Goal: Register for event/course

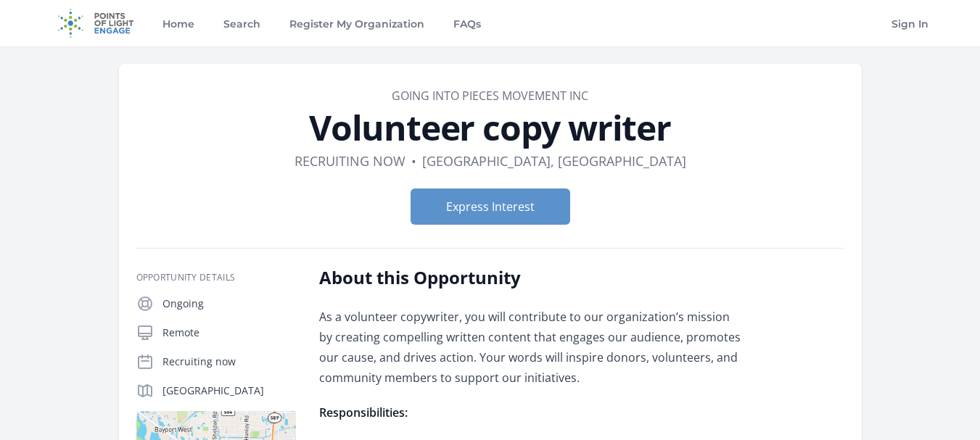
scroll to position [1378, 0]
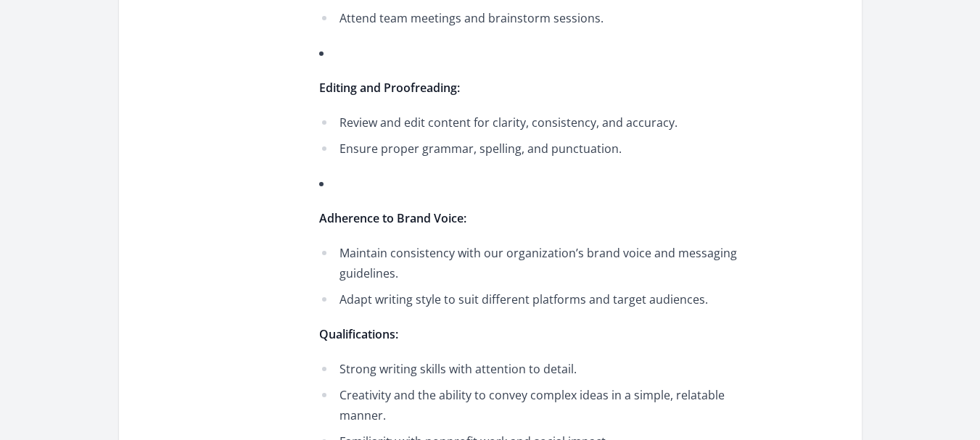
drag, startPoint x: 487, startPoint y: 245, endPoint x: 672, endPoint y: 252, distance: 185.9
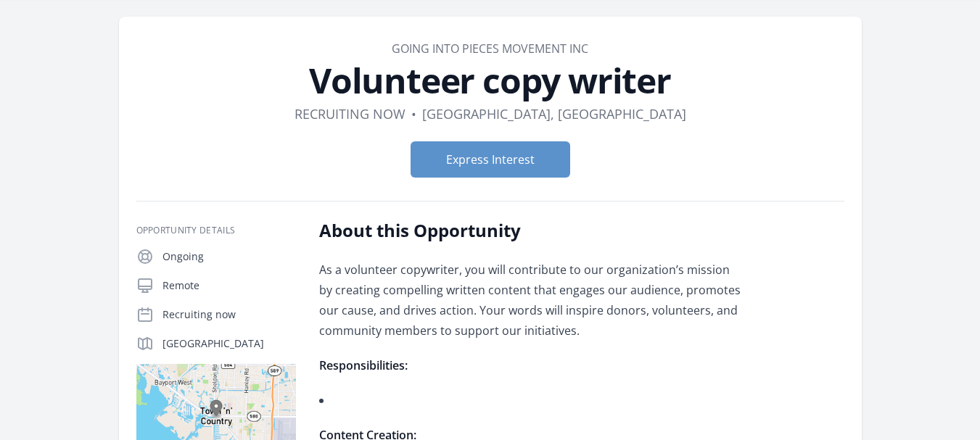
scroll to position [73, 0]
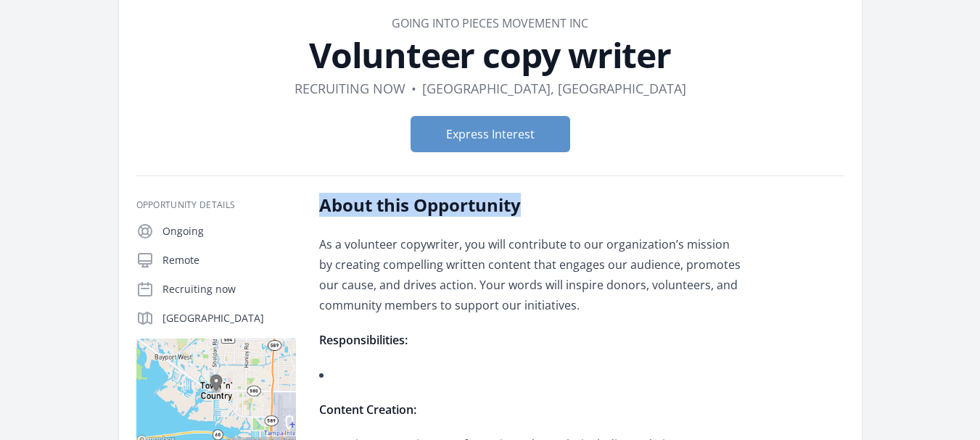
drag, startPoint x: 319, startPoint y: 199, endPoint x: 532, endPoint y: 213, distance: 213.0
click at [532, 213] on h2 "About this Opportunity" at bounding box center [531, 205] width 424 height 23
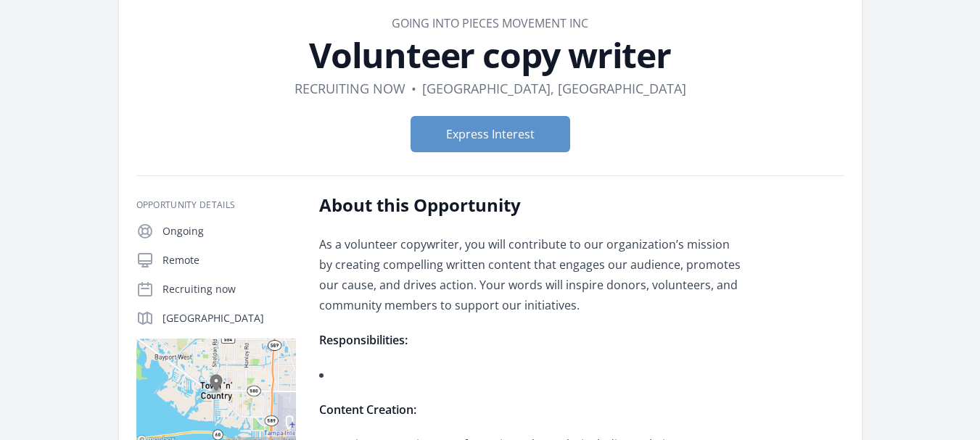
click at [414, 247] on p "As a volunteer copywriter, you will contribute to our organization’s mission by…" at bounding box center [531, 274] width 424 height 81
drag, startPoint x: 297, startPoint y: 250, endPoint x: 424, endPoint y: 250, distance: 126.9
click at [516, 251] on p "As a volunteer copywriter, you will contribute to our organization’s mission by…" at bounding box center [531, 274] width 424 height 81
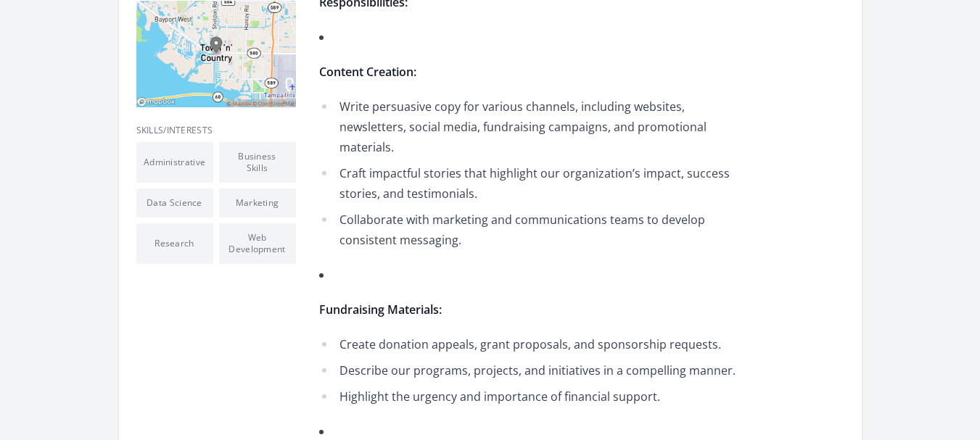
scroll to position [435, 0]
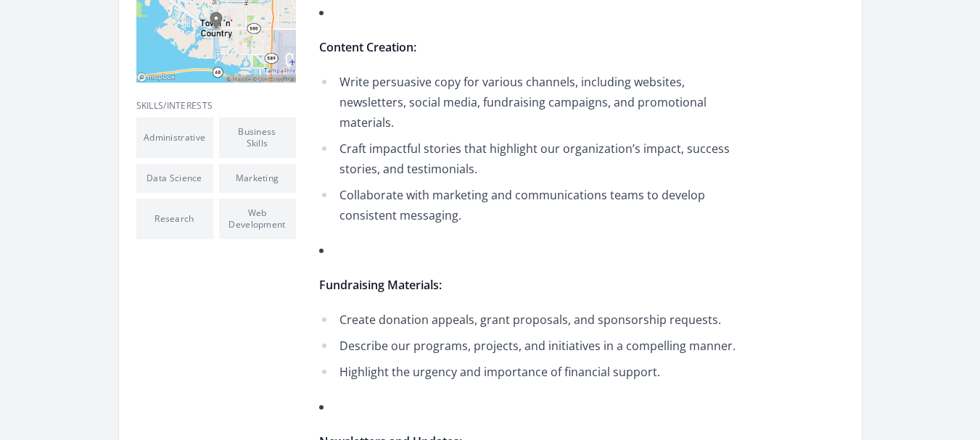
click at [261, 137] on li "Business Skills" at bounding box center [257, 138] width 77 height 41
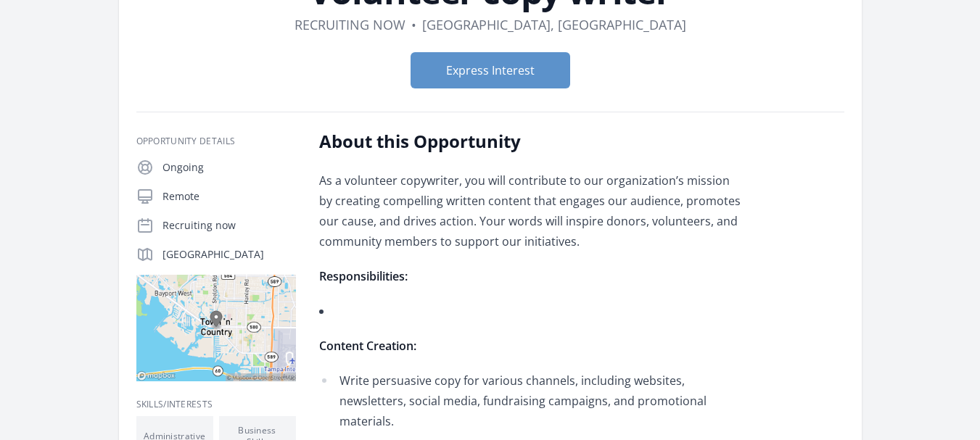
scroll to position [0, 0]
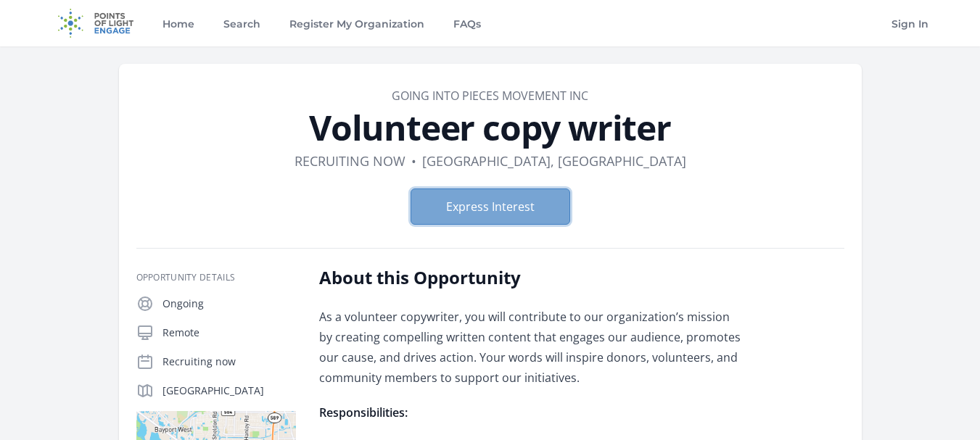
click at [485, 210] on button "Express Interest" at bounding box center [491, 207] width 160 height 36
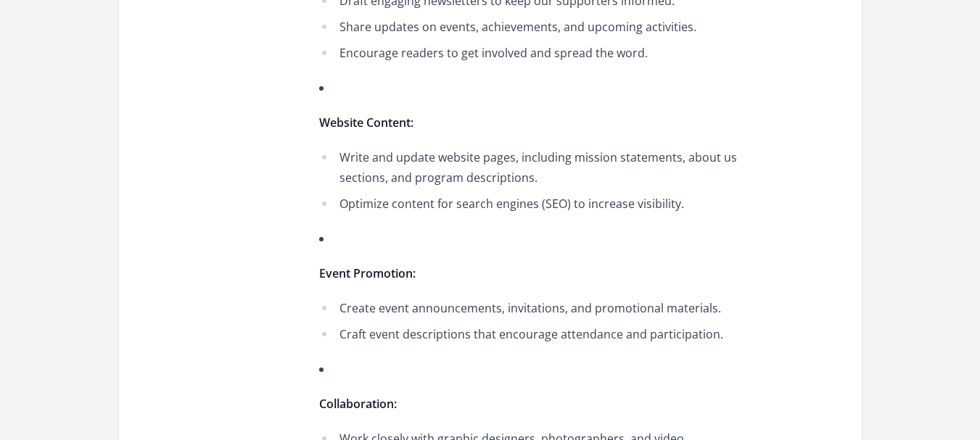
scroll to position [943, 0]
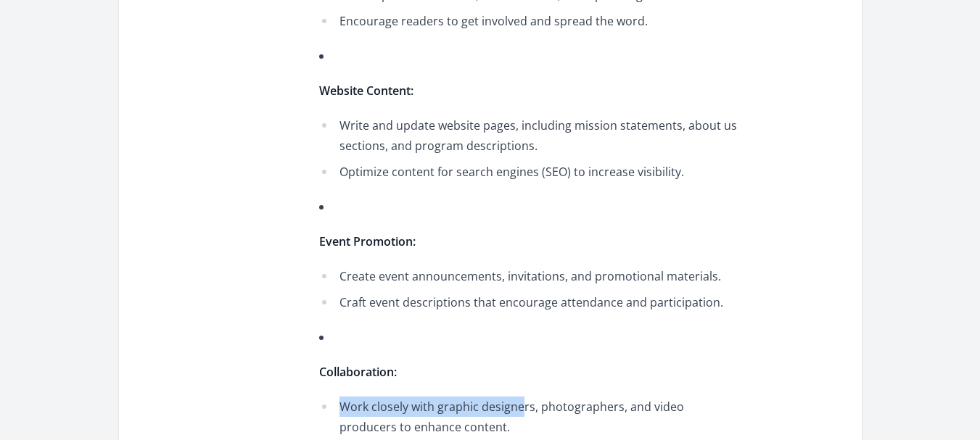
drag, startPoint x: 523, startPoint y: 176, endPoint x: 337, endPoint y: 183, distance: 185.9
click at [337, 397] on li "Work closely with graphic designers, photographers, and video producers to enha…" at bounding box center [531, 417] width 424 height 41
click at [686, 397] on li "Work closely with graphic designers, photographers, and video producers to enha…" at bounding box center [531, 417] width 424 height 41
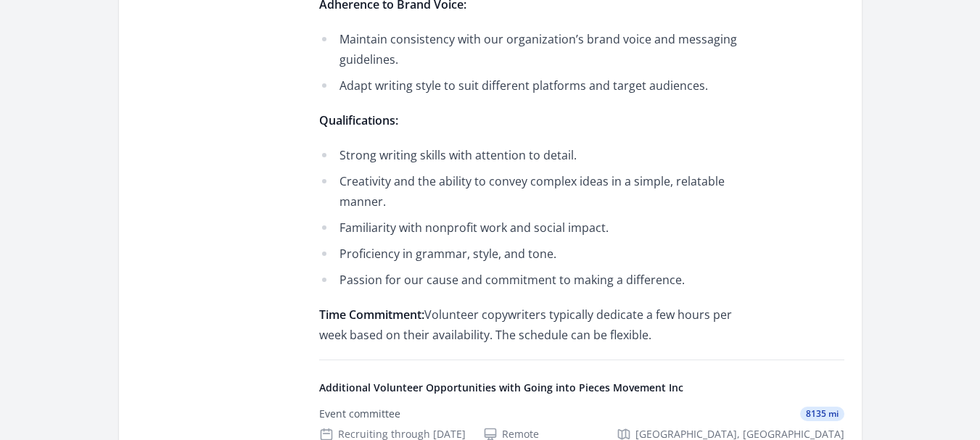
scroll to position [1596, 0]
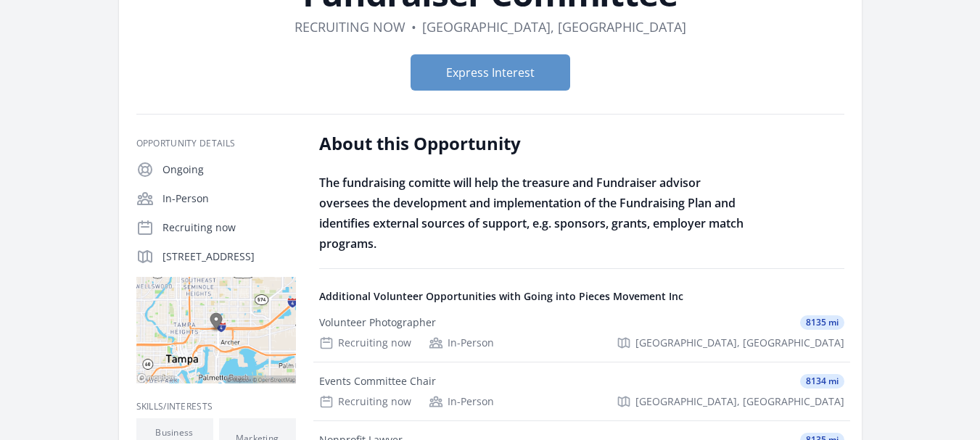
scroll to position [145, 0]
